Goal: Information Seeking & Learning: Learn about a topic

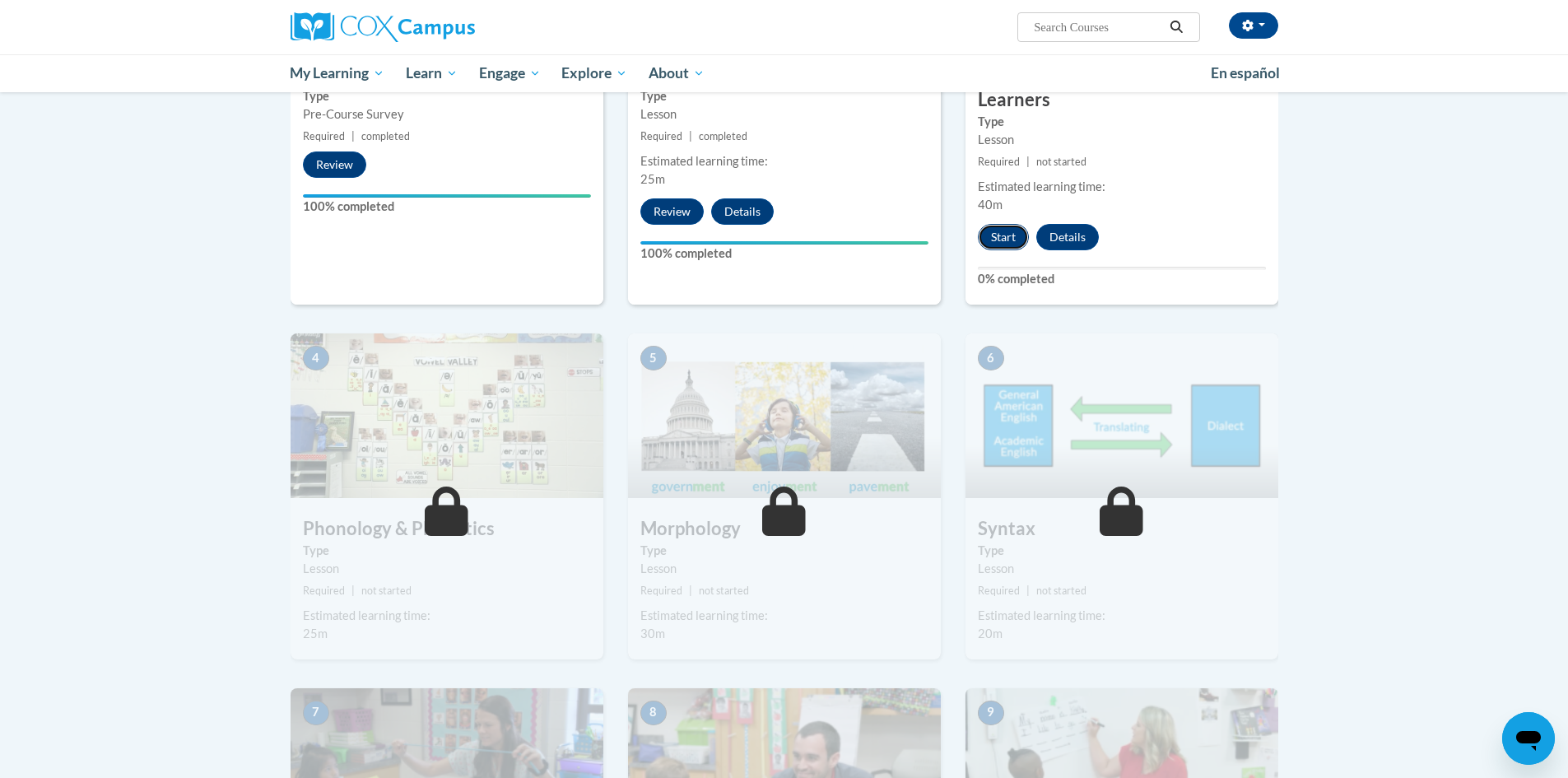
click at [998, 230] on button "Start" at bounding box center [1002, 237] width 51 height 27
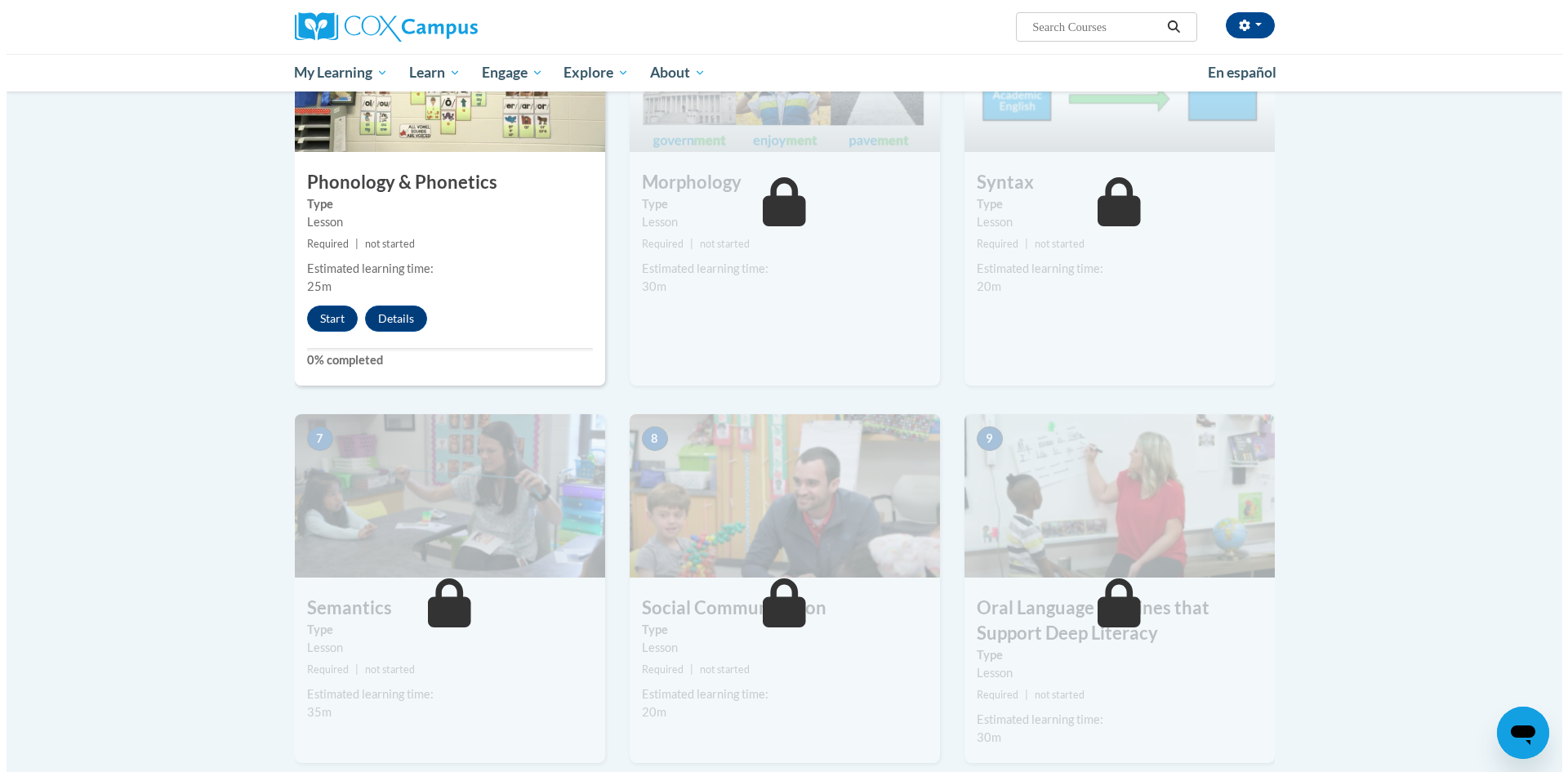
scroll to position [898, 0]
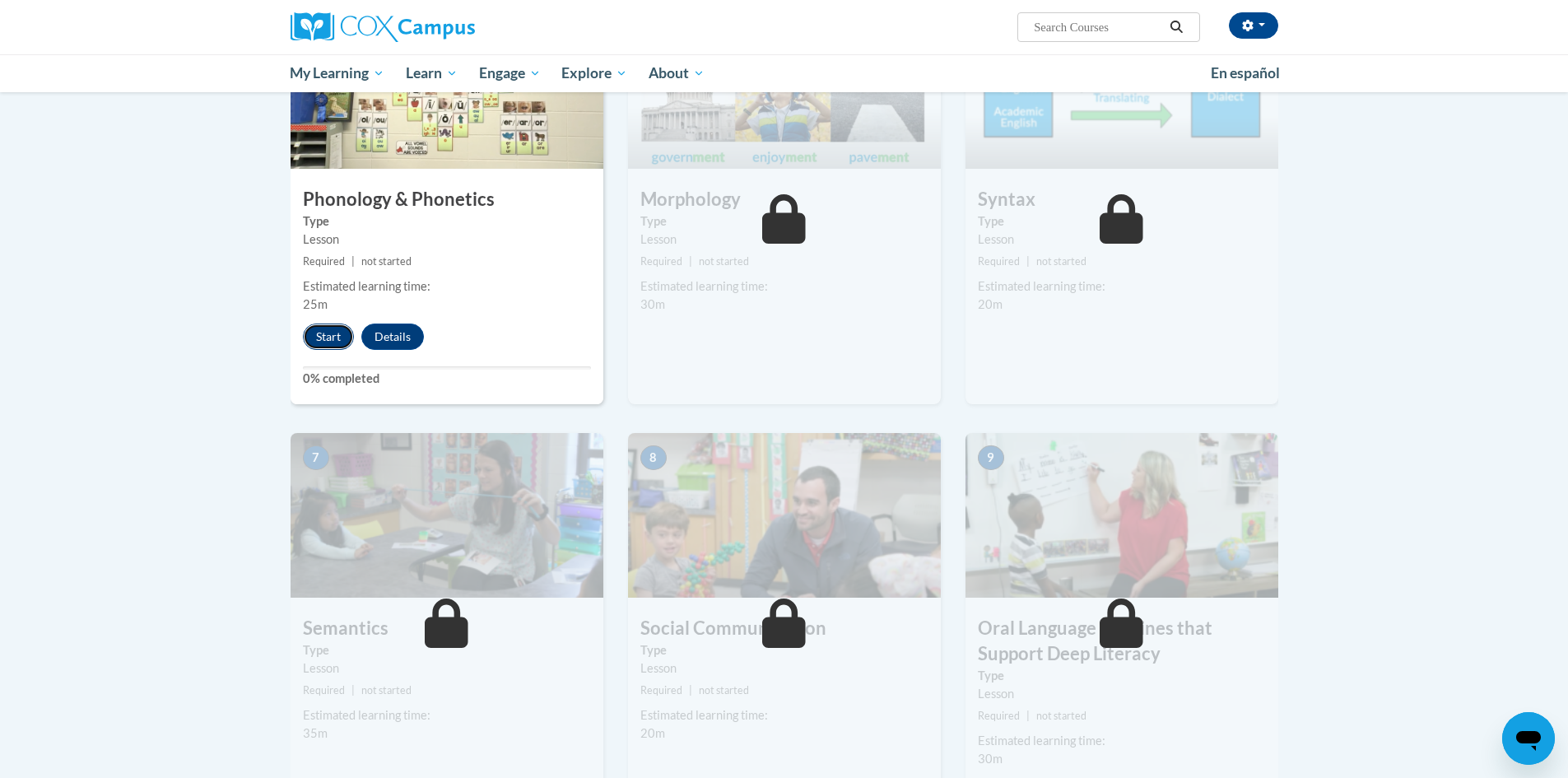
click at [319, 340] on button "Start" at bounding box center [328, 337] width 51 height 27
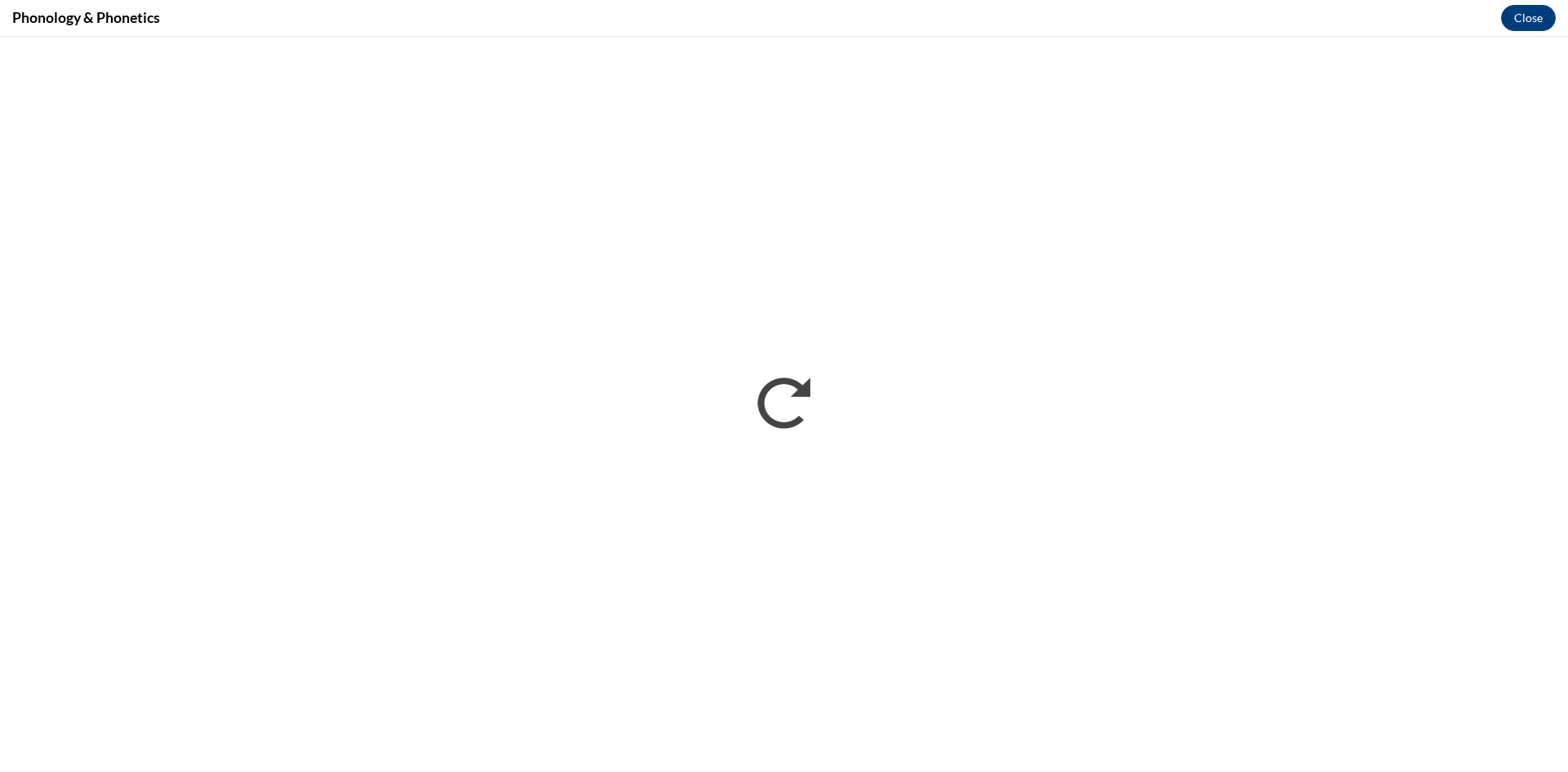
scroll to position [0, 0]
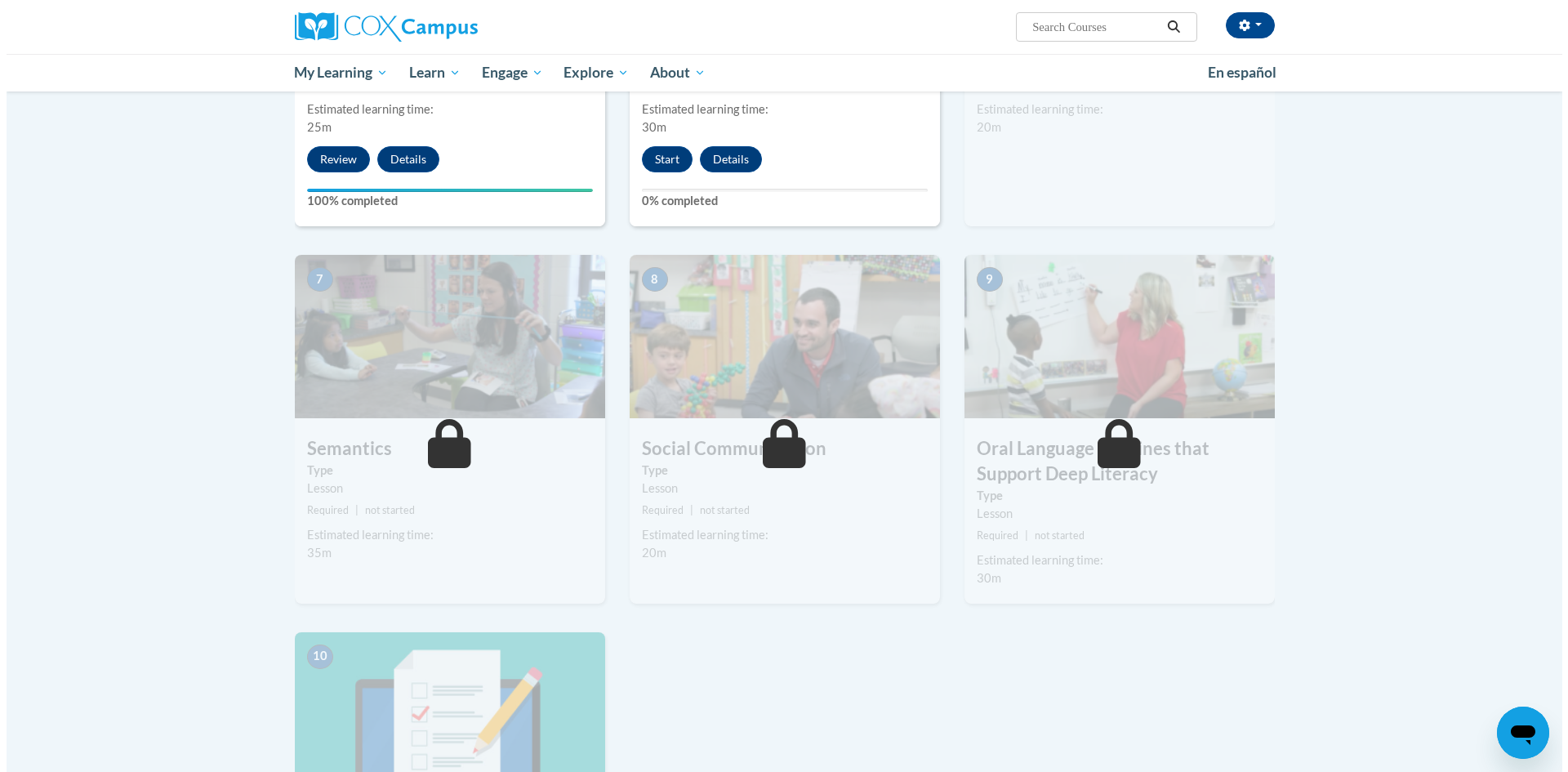
scroll to position [980, 0]
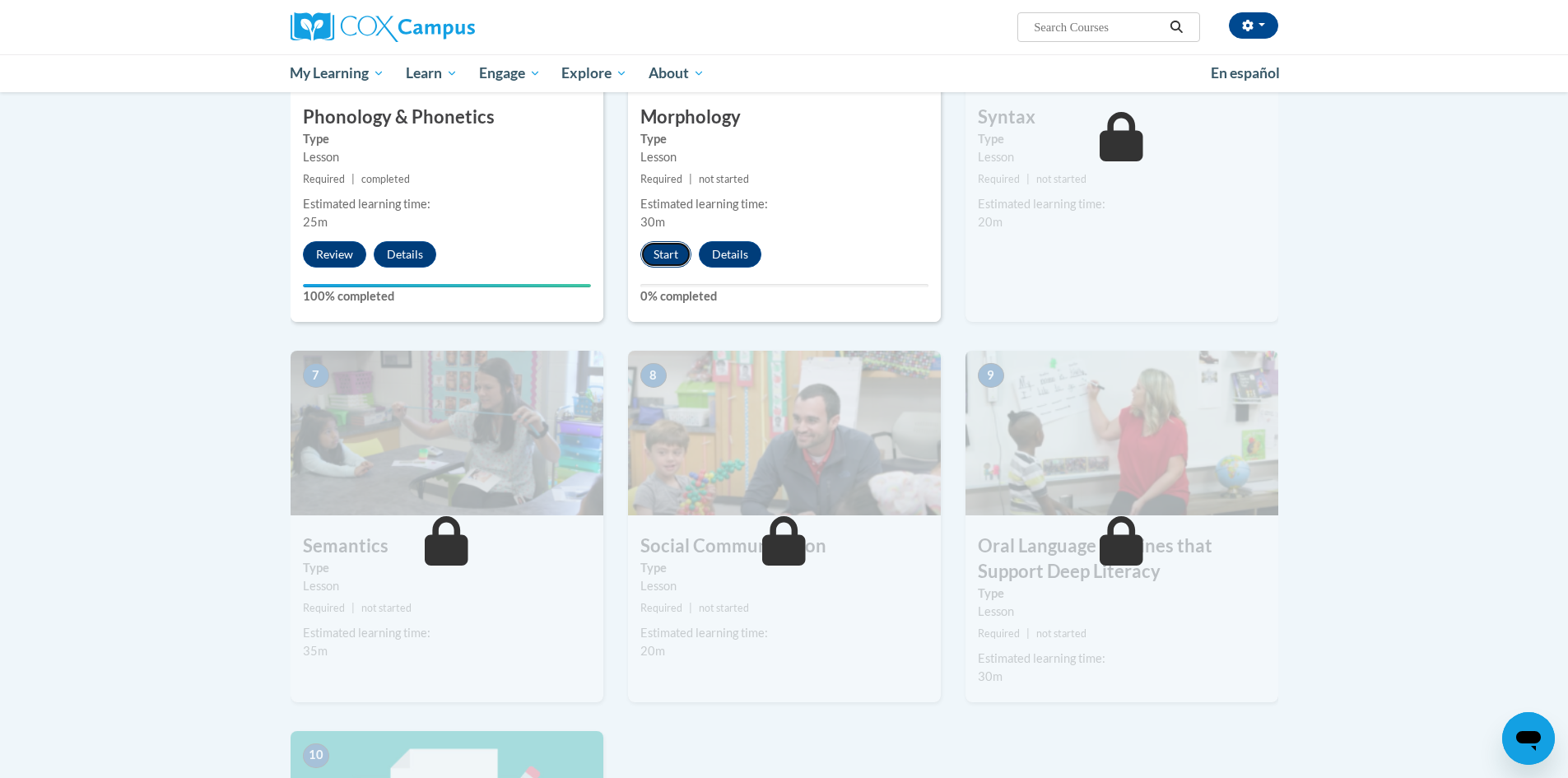
click at [675, 250] on button "Start" at bounding box center [665, 255] width 51 height 27
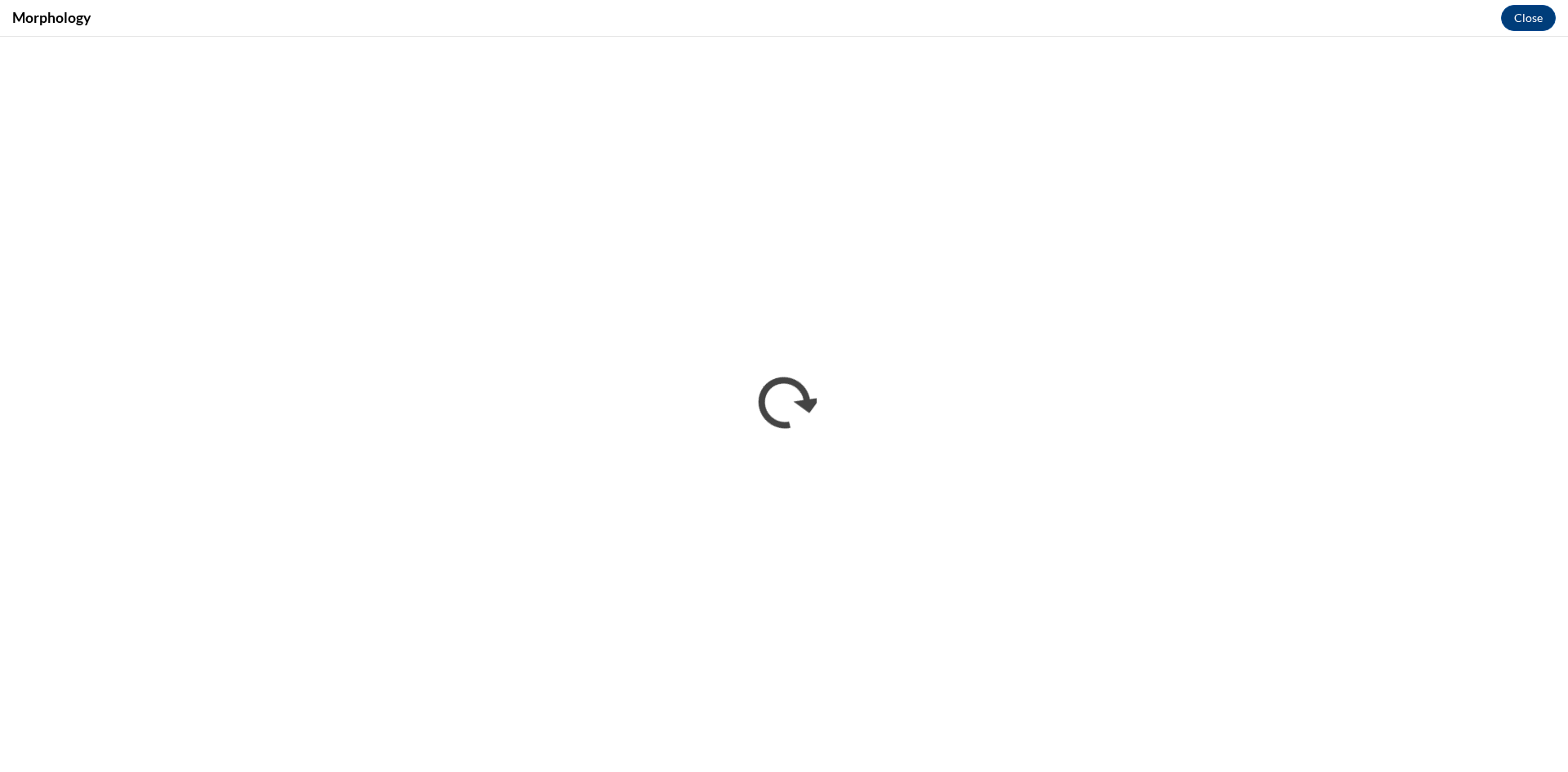
scroll to position [0, 0]
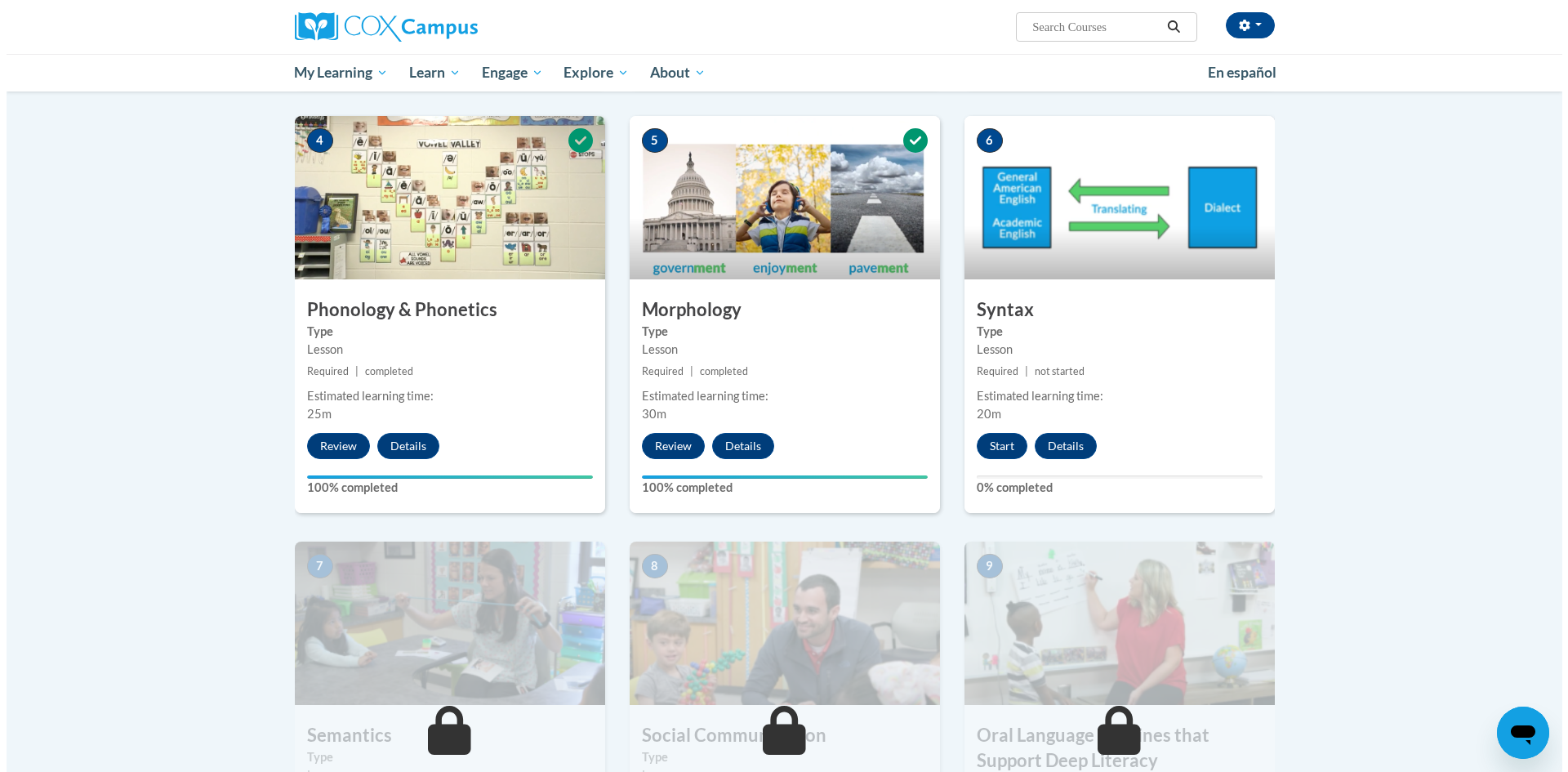
scroll to position [898, 0]
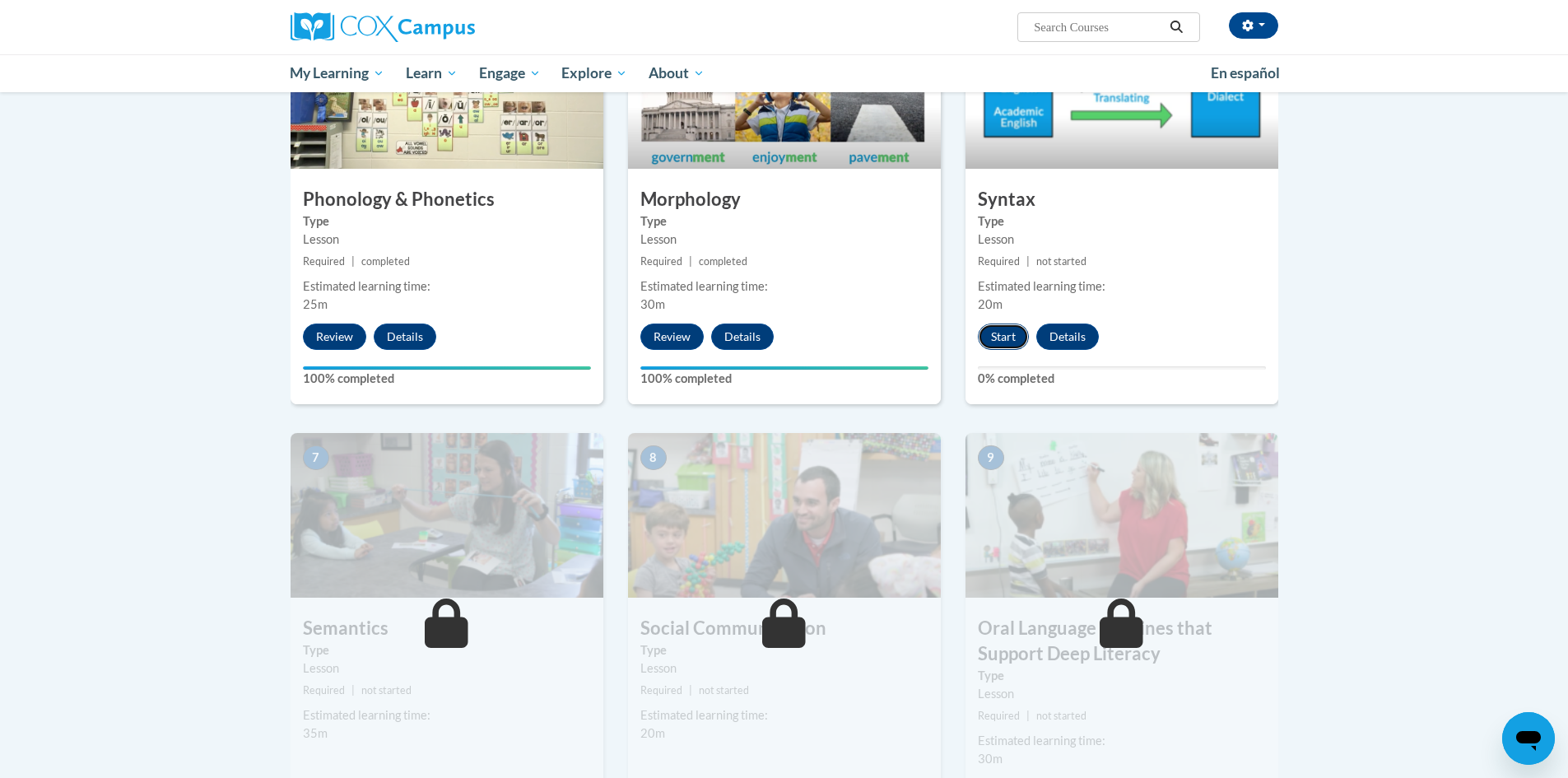
click at [1018, 343] on button "Start" at bounding box center [1002, 337] width 51 height 27
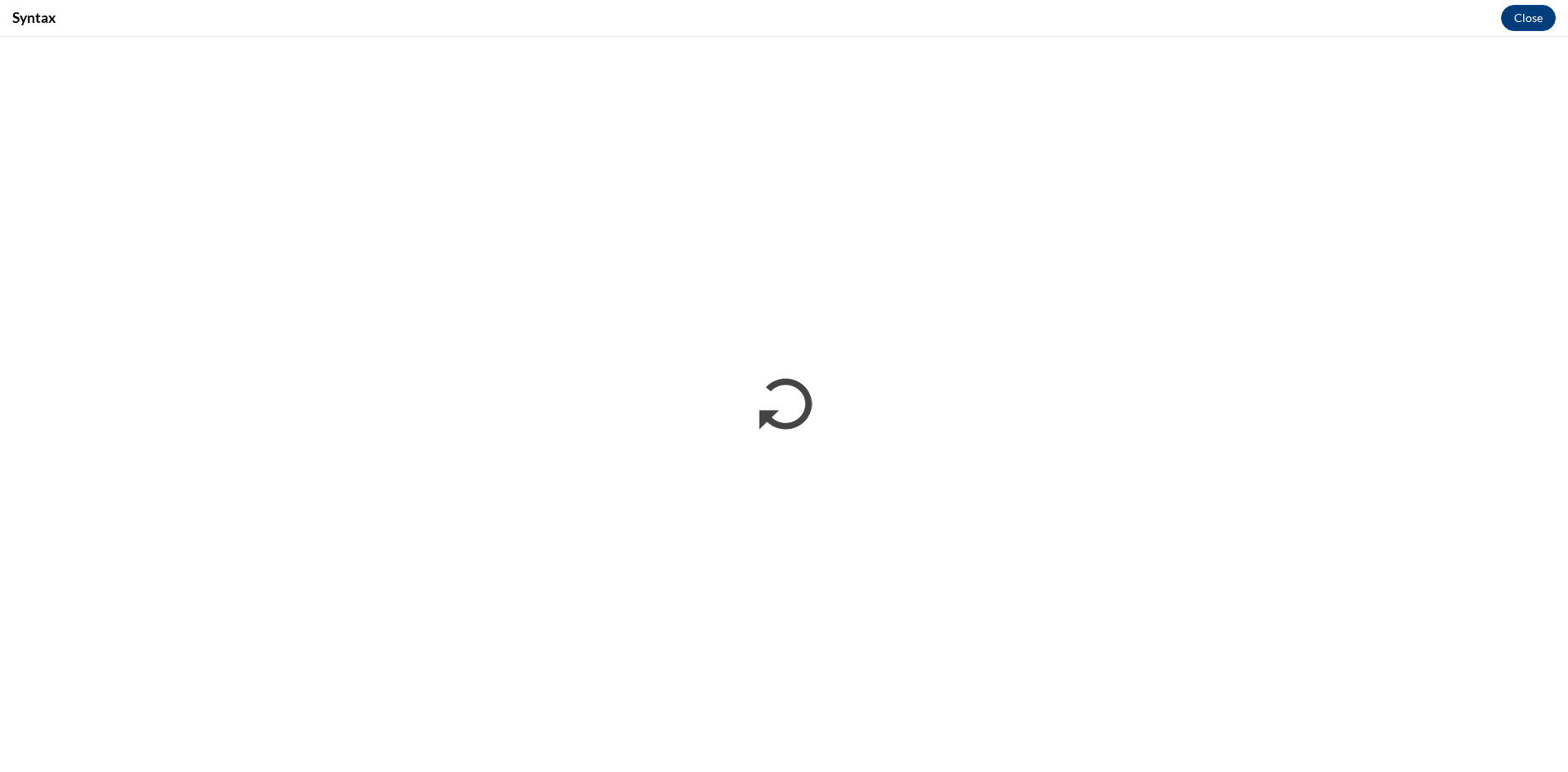
scroll to position [0, 0]
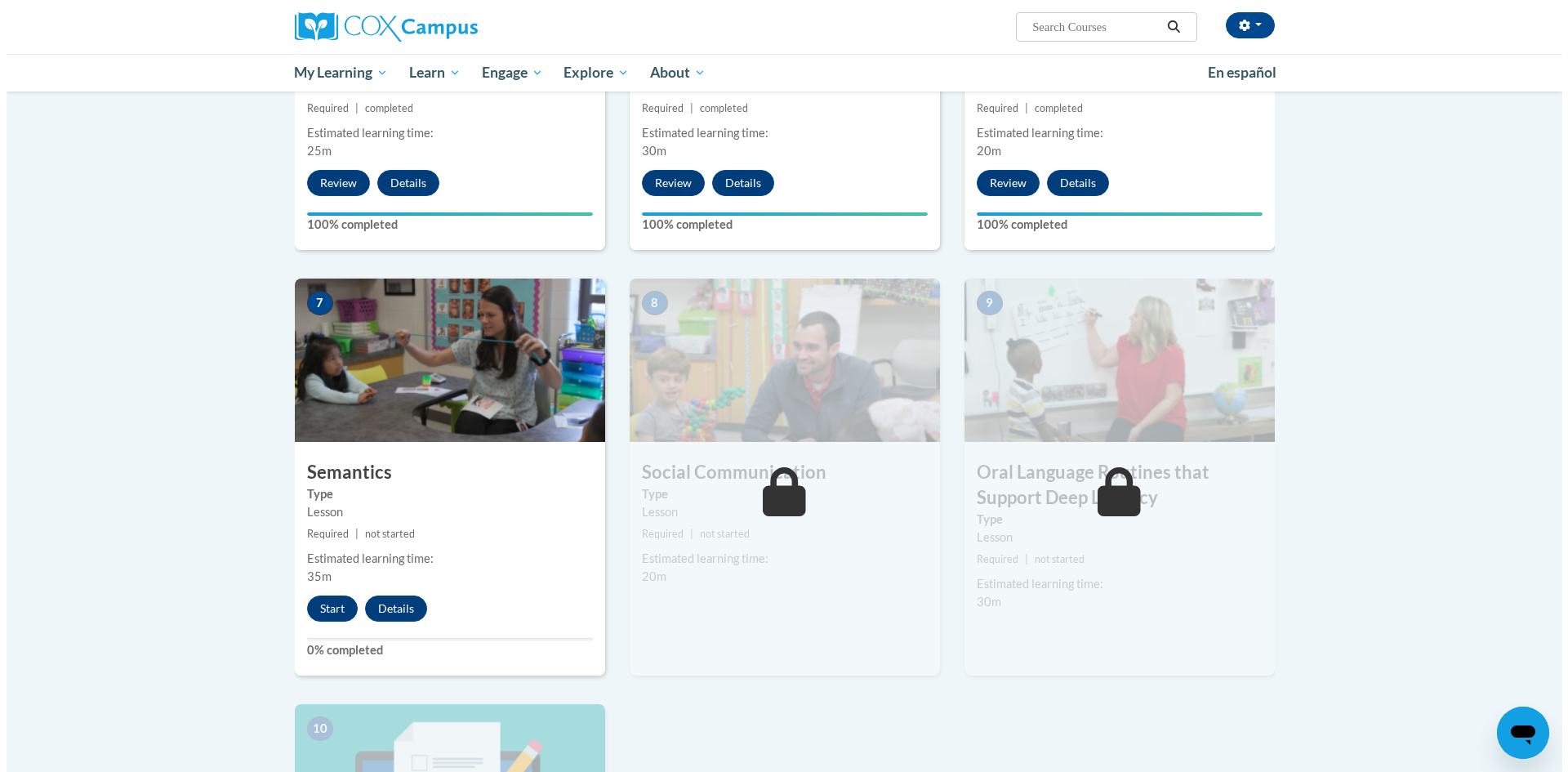
scroll to position [1307, 0]
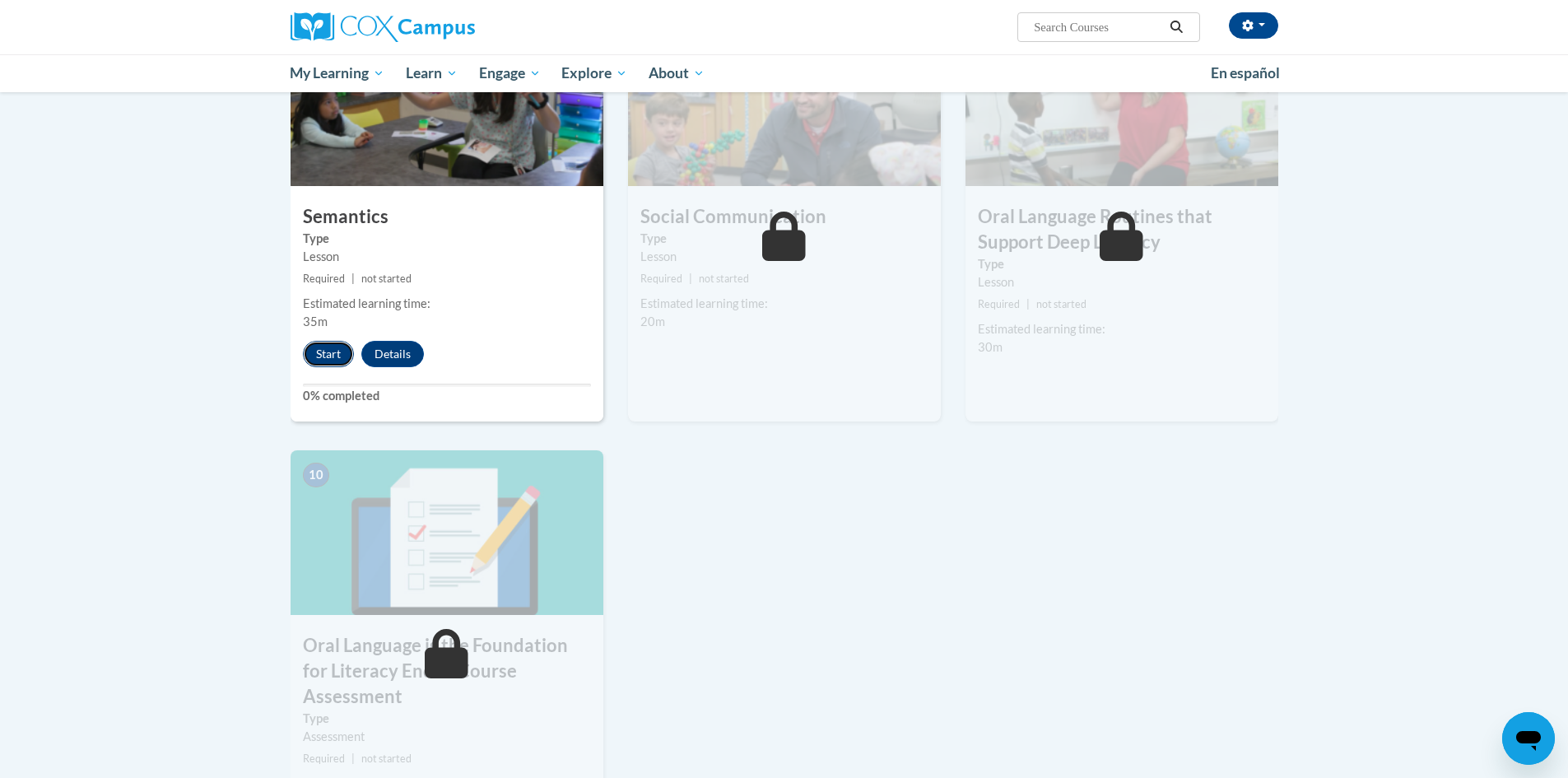
click at [315, 357] on button "Start" at bounding box center [328, 354] width 51 height 27
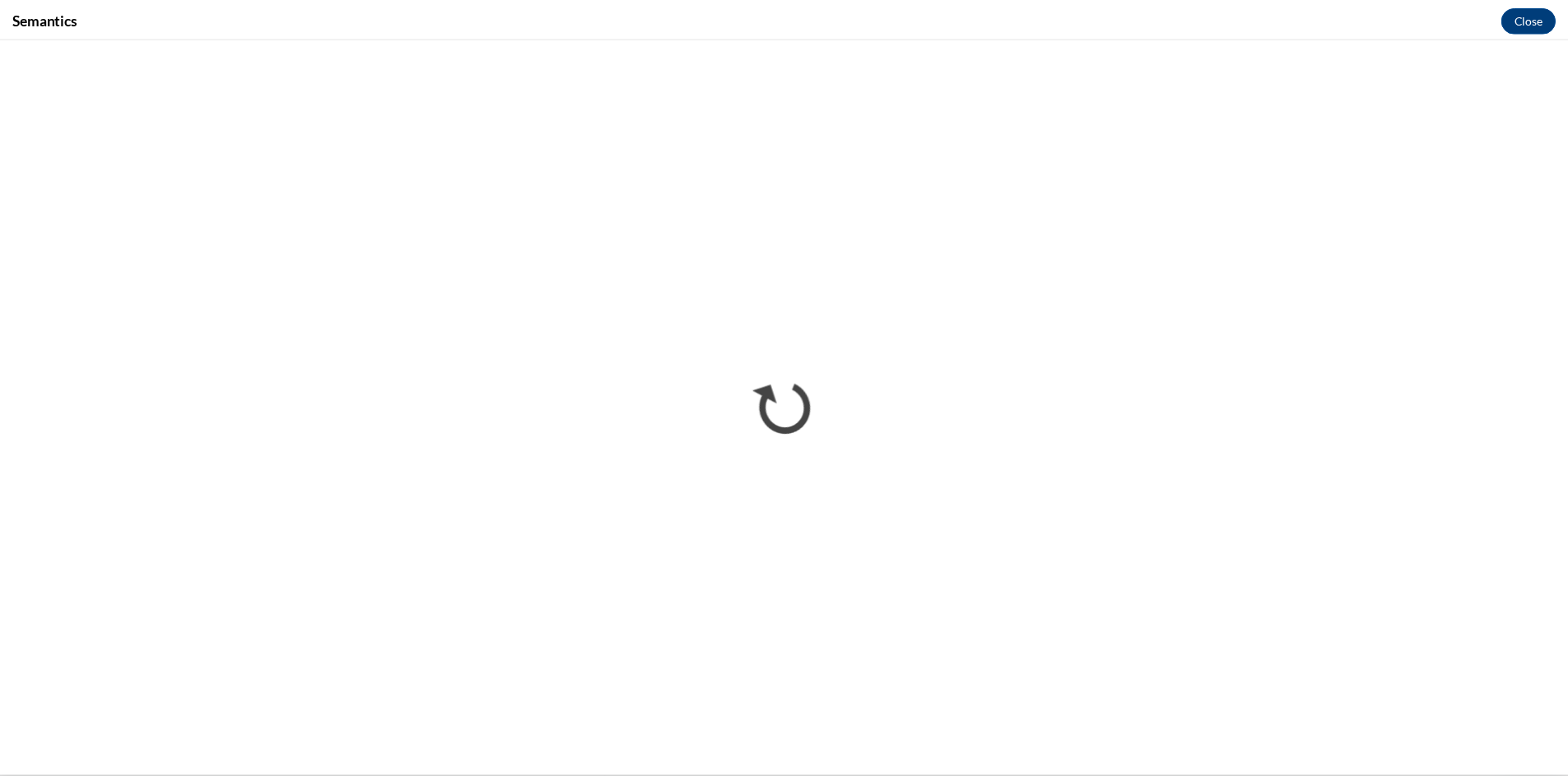
scroll to position [0, 0]
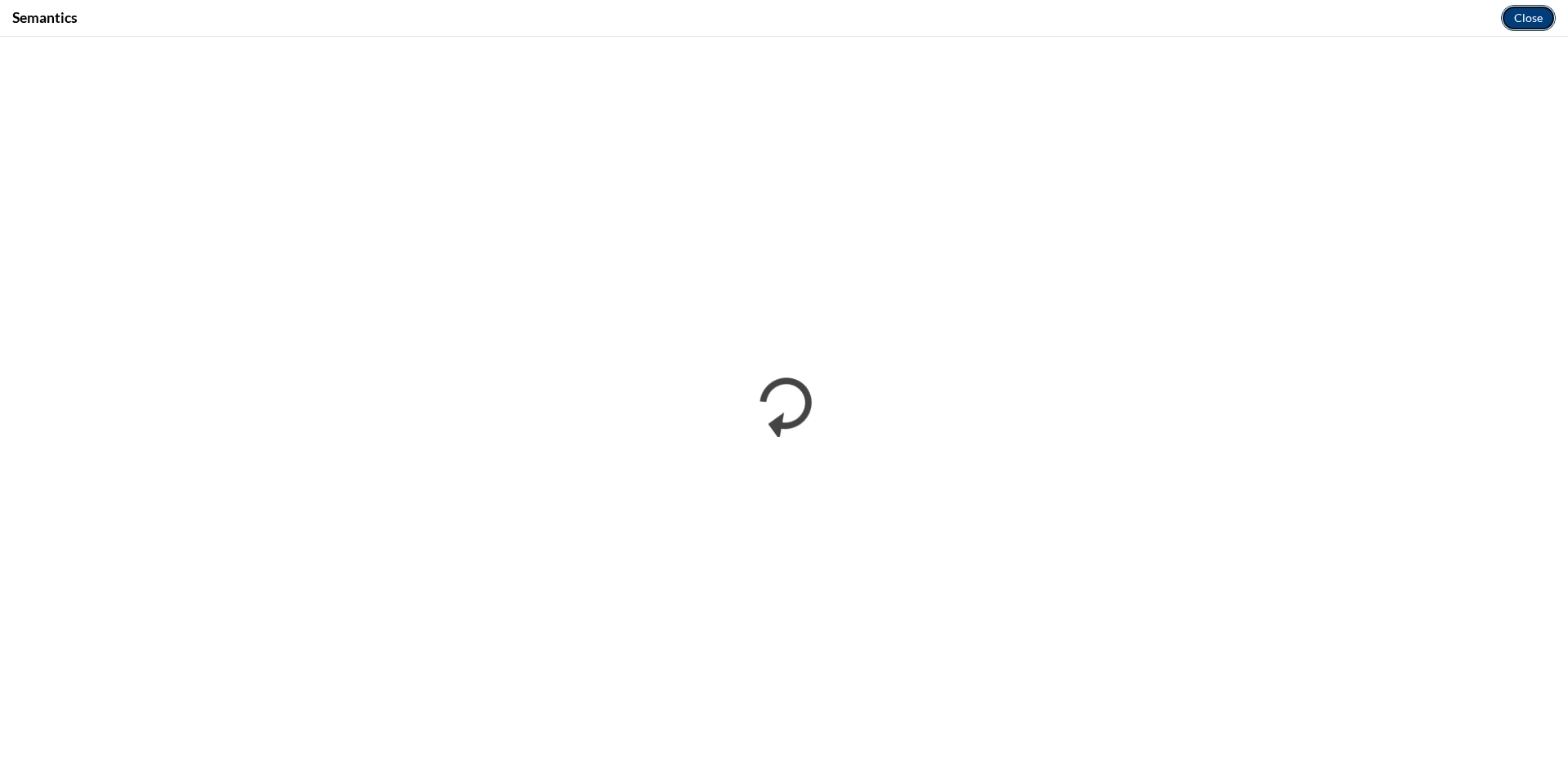
click at [1533, 19] on button "Close" at bounding box center [1528, 18] width 54 height 26
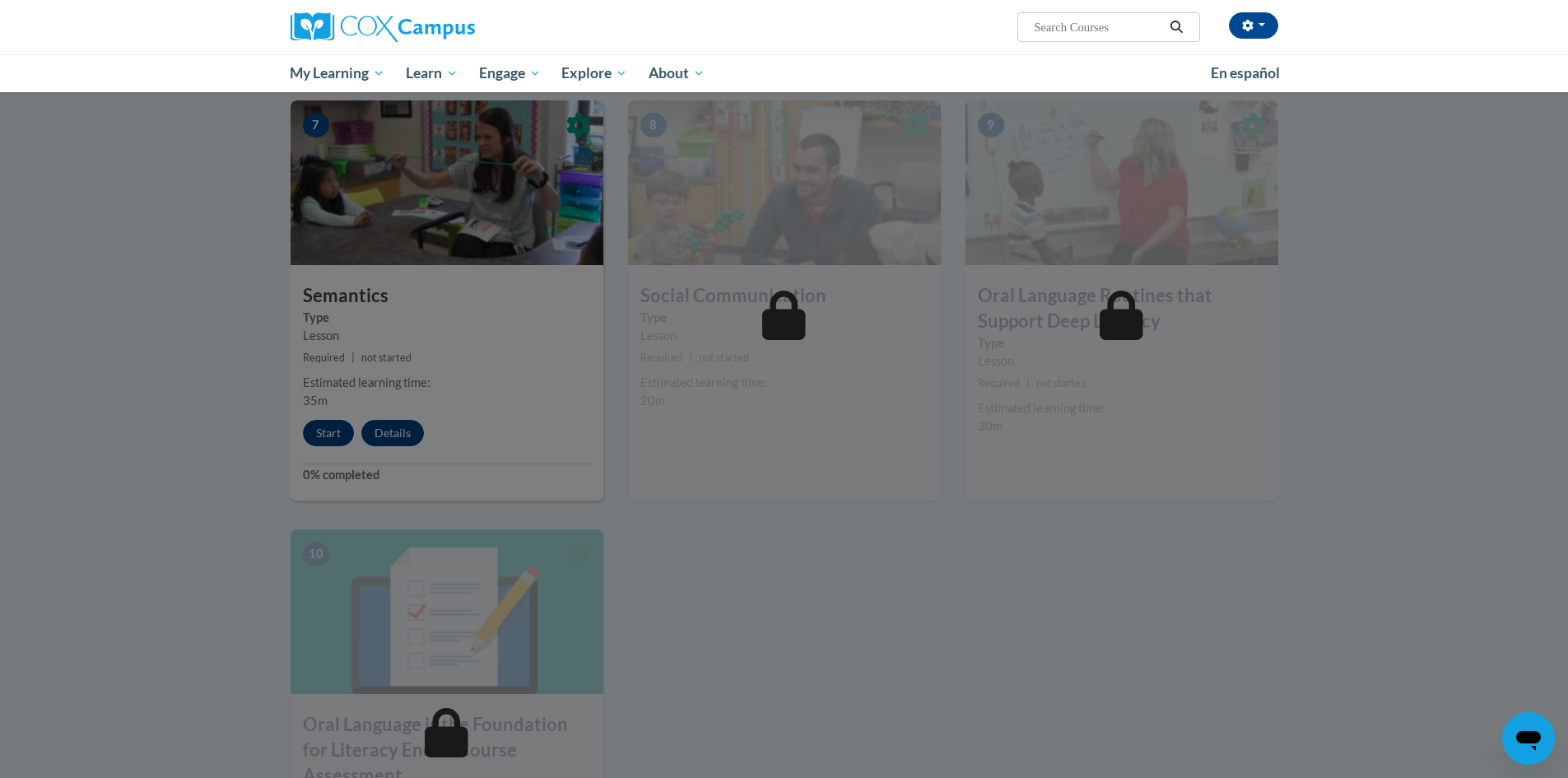
scroll to position [1235, 0]
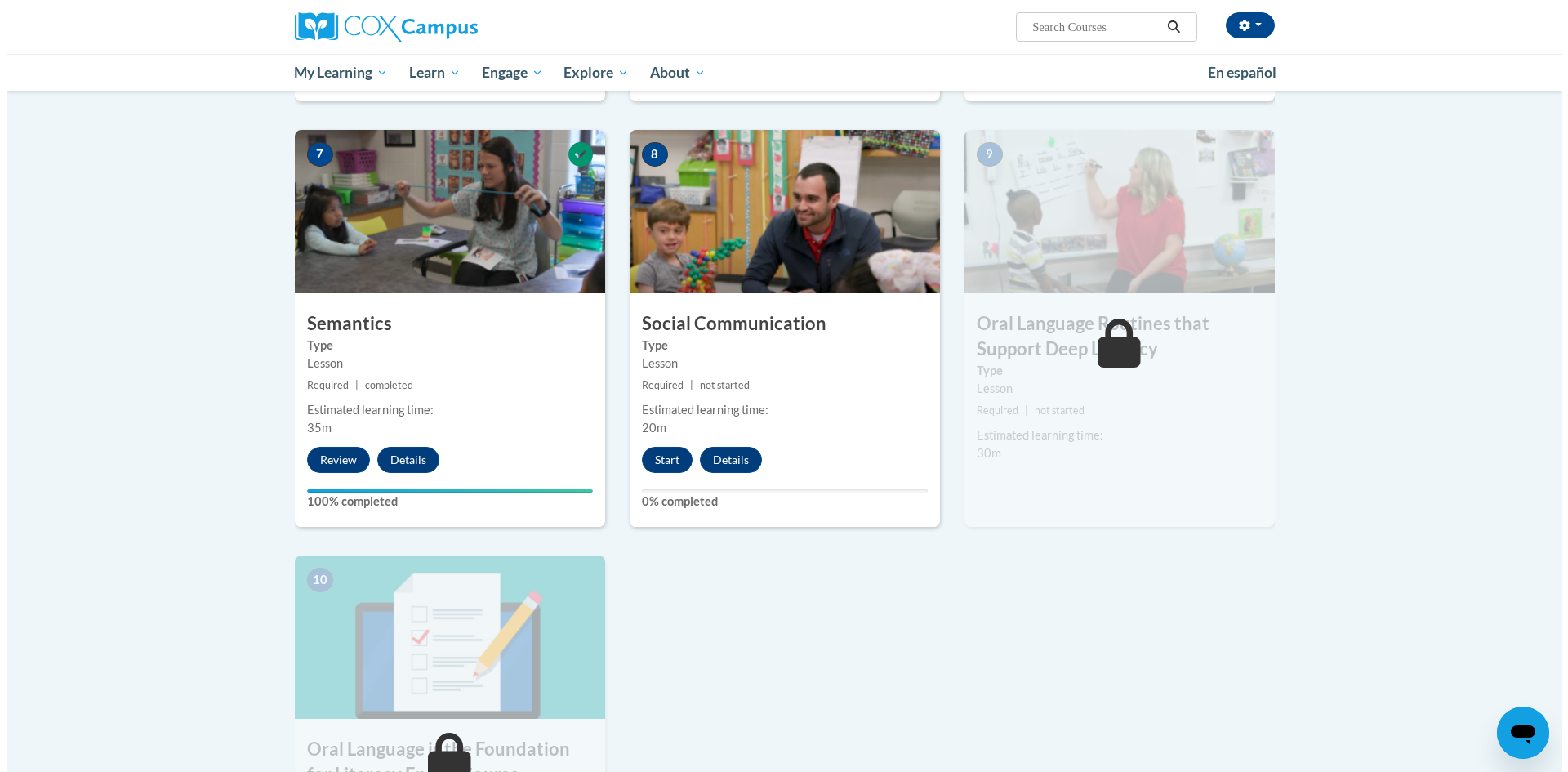
scroll to position [1225, 0]
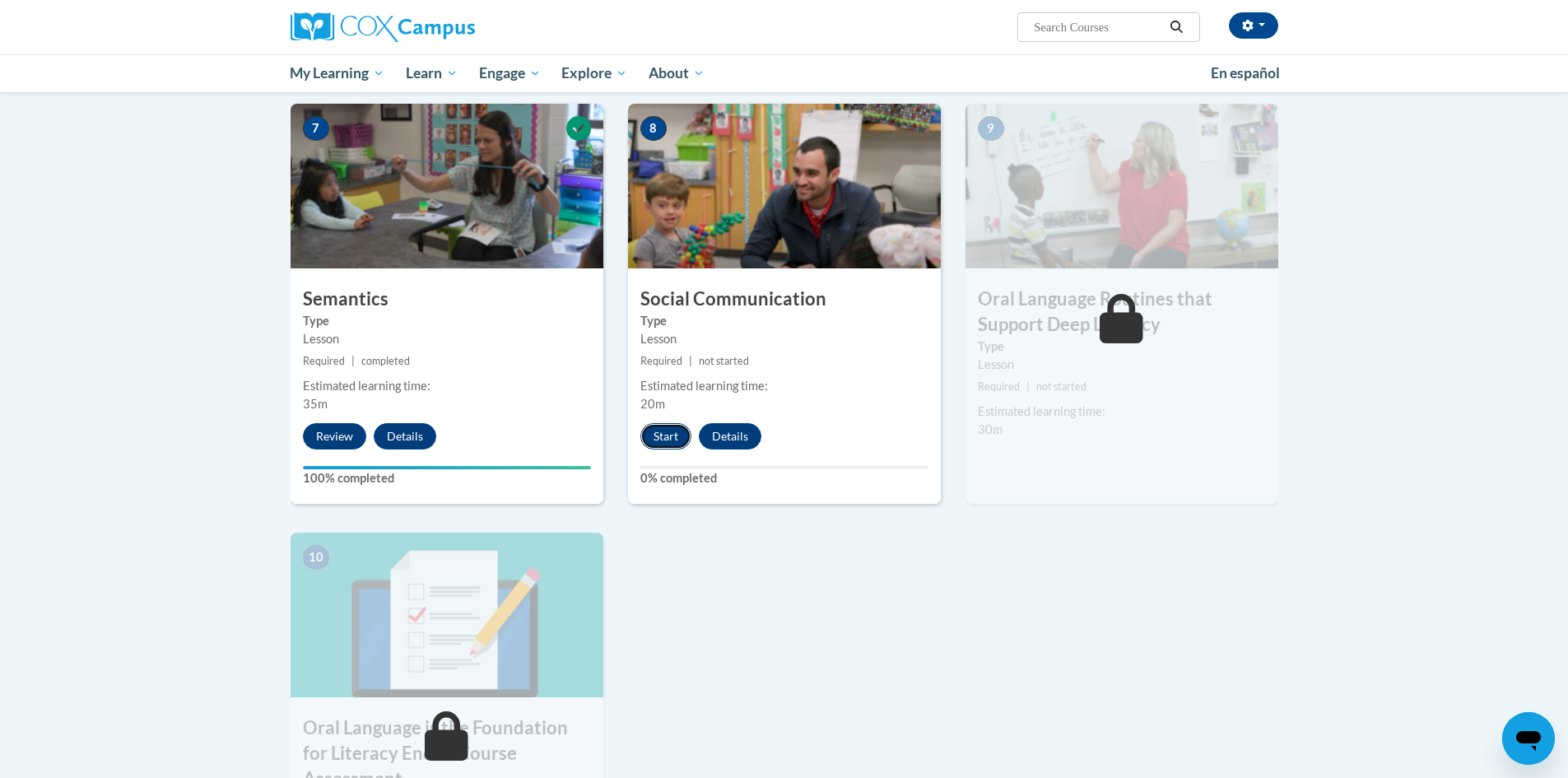
click at [674, 439] on button "Start" at bounding box center [665, 437] width 51 height 27
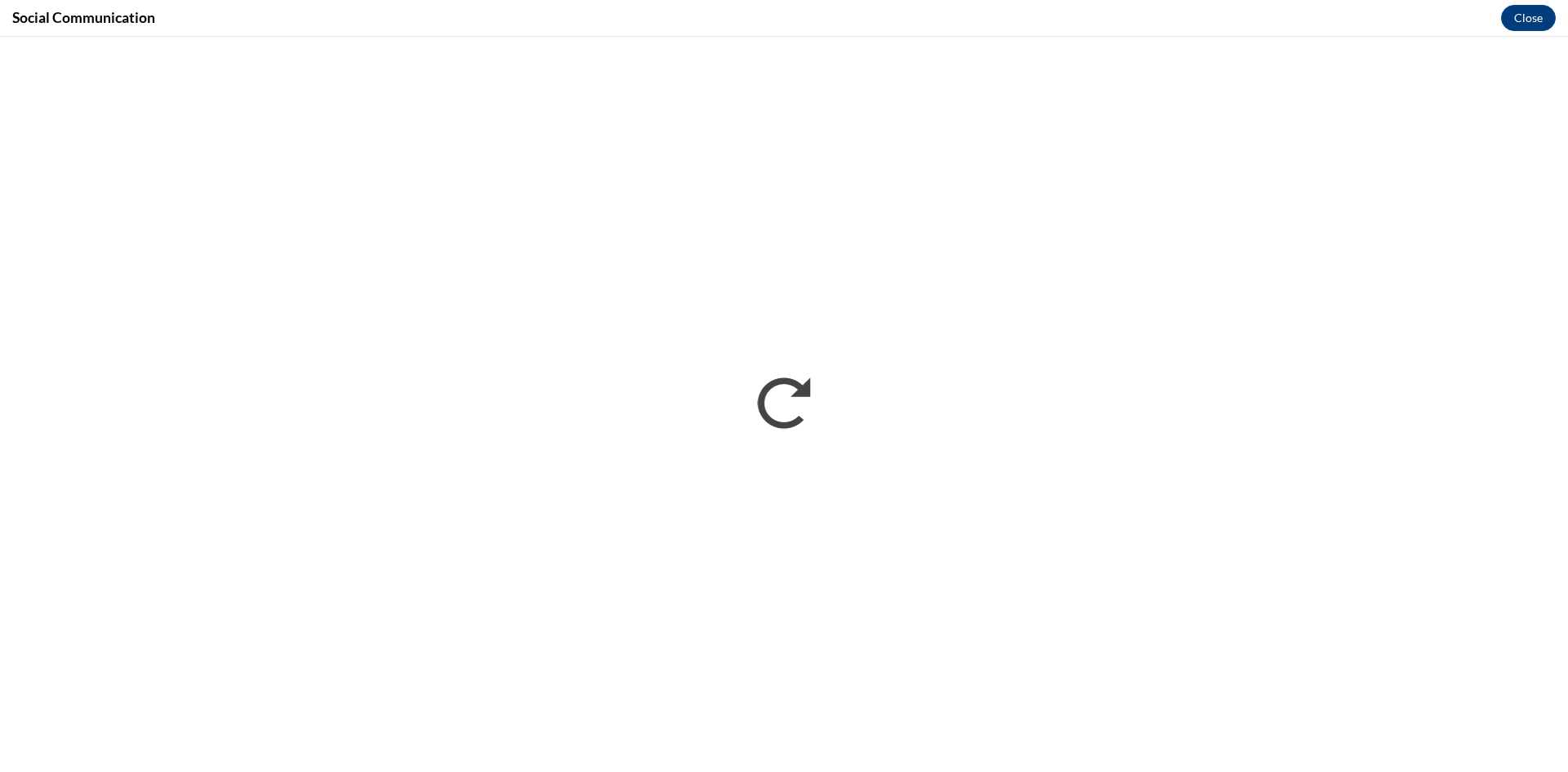
scroll to position [0, 0]
